Goal: Task Accomplishment & Management: Manage account settings

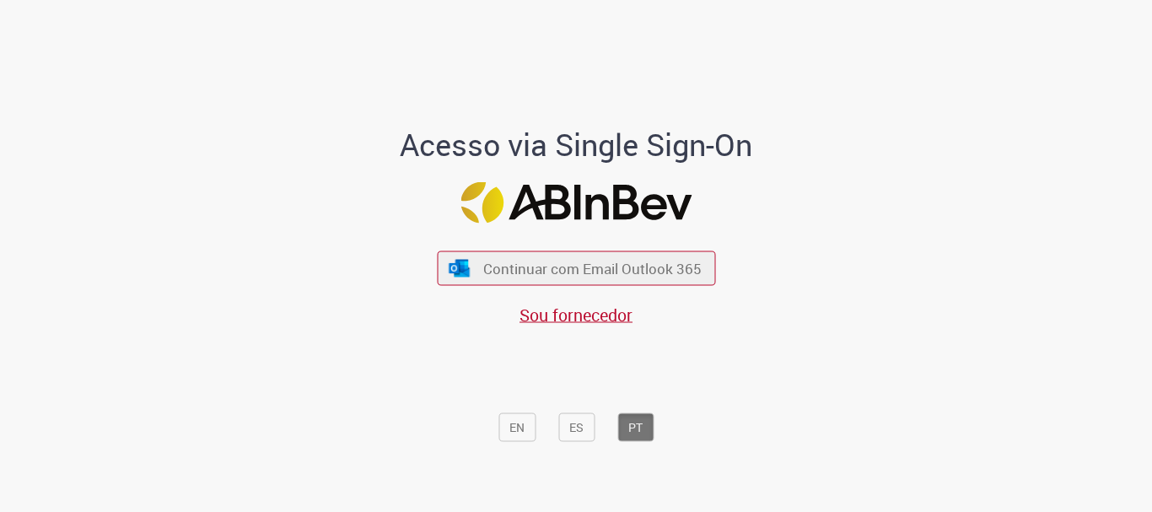
click at [600, 291] on div "Continuar com Email Outlook 365 Sou fornecedor" at bounding box center [576, 281] width 278 height 94
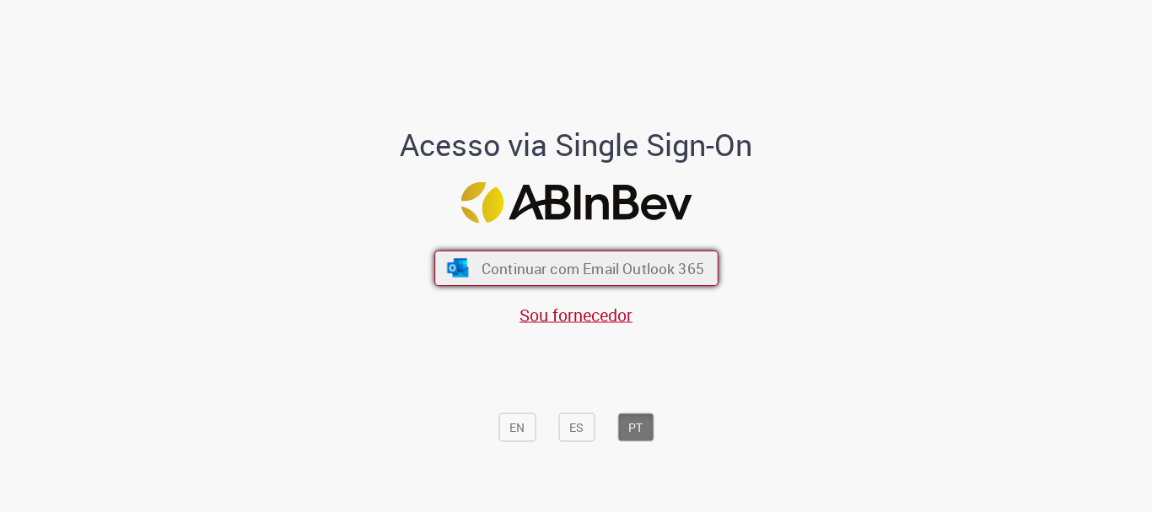
click at [587, 282] on button "Continuar com Email Outlook 365" at bounding box center [576, 267] width 284 height 35
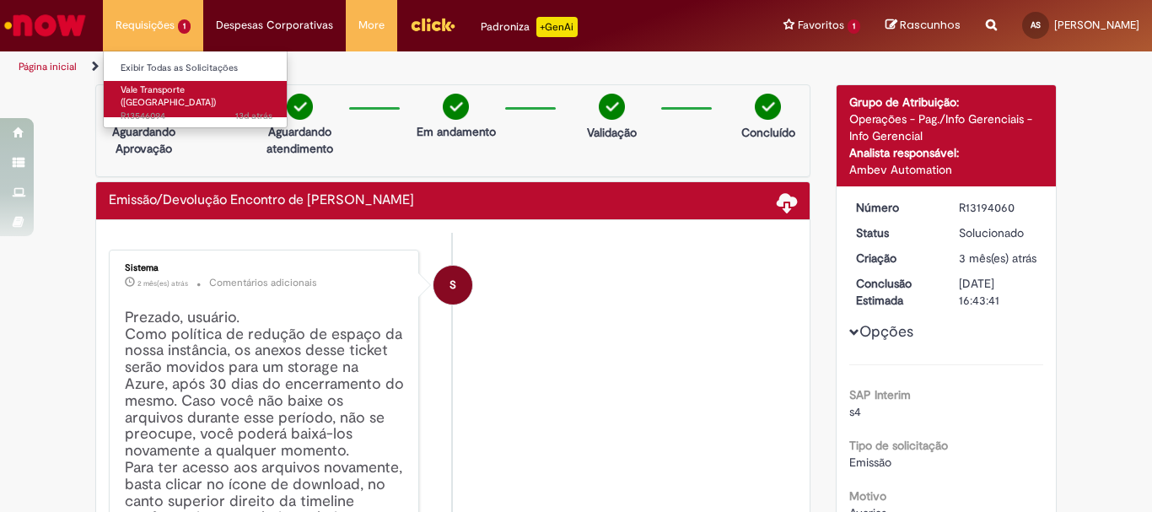
click at [145, 94] on span "Vale Transporte ([GEOGRAPHIC_DATA])" at bounding box center [168, 96] width 95 height 26
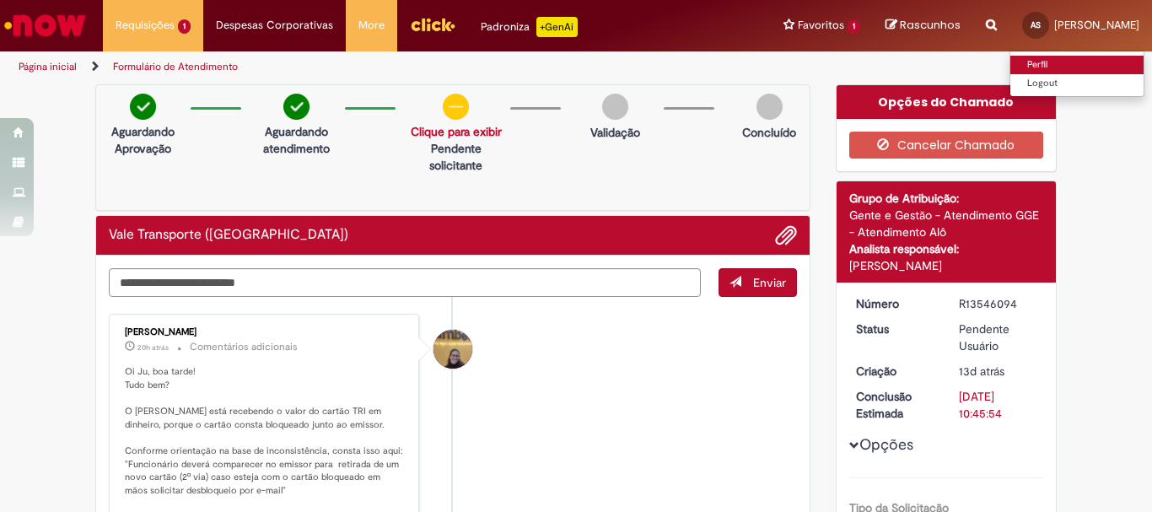
click at [1018, 61] on link "Perfil" at bounding box center [1076, 65] width 133 height 19
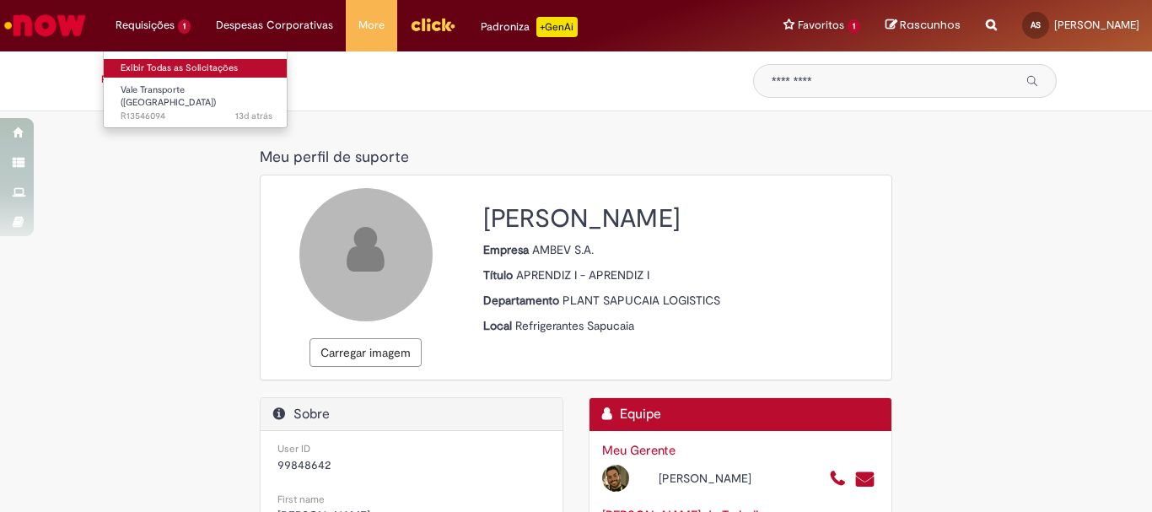
click at [241, 71] on link "Exibir Todas as Solicitações" at bounding box center [196, 68] width 185 height 19
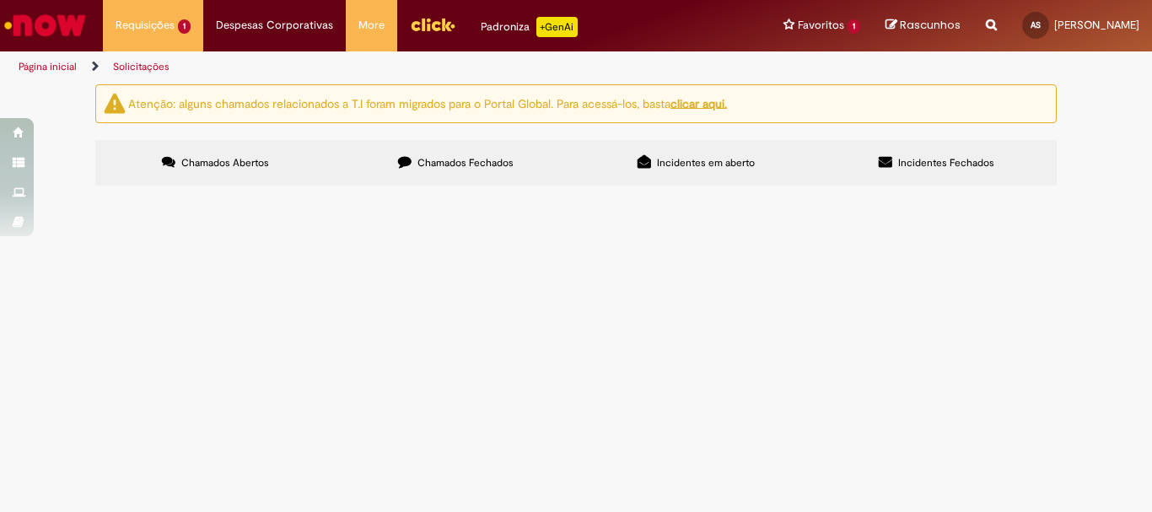
click at [701, 103] on u "clicar aqui." at bounding box center [698, 102] width 56 height 15
